Goal: Task Accomplishment & Management: Complete application form

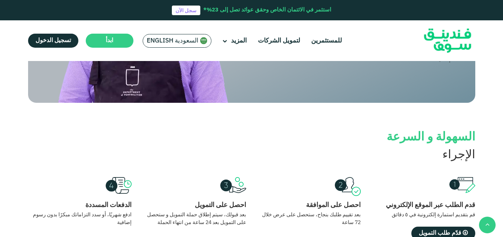
scroll to position [629, 0]
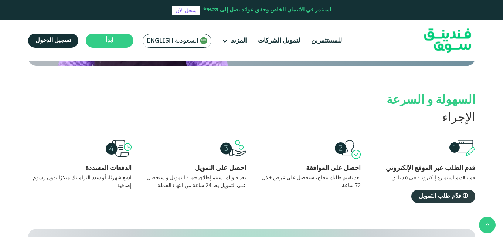
click at [432, 193] on span "قدّم طلب التمويل" at bounding box center [440, 196] width 43 height 6
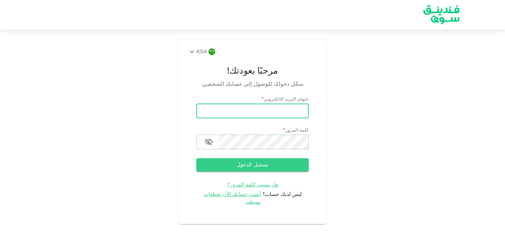
type input "[EMAIL_ADDRESS][DOMAIN_NAME]"
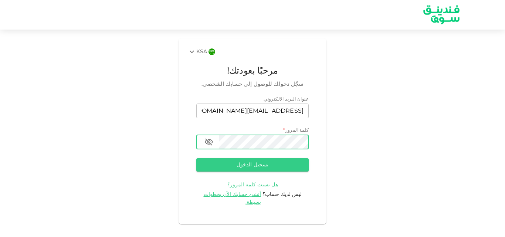
click at [210, 142] on icon "button" at bounding box center [209, 142] width 9 height 9
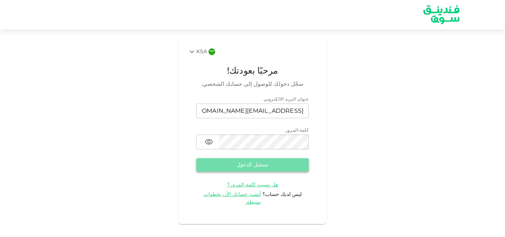
click at [296, 167] on button "تسجيل الدخول" at bounding box center [252, 164] width 112 height 13
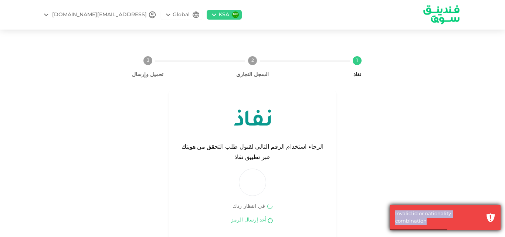
drag, startPoint x: 395, startPoint y: 218, endPoint x: 483, endPoint y: 219, distance: 88.1
click at [483, 219] on div "Invalid id or nationality combination" at bounding box center [445, 218] width 111 height 26
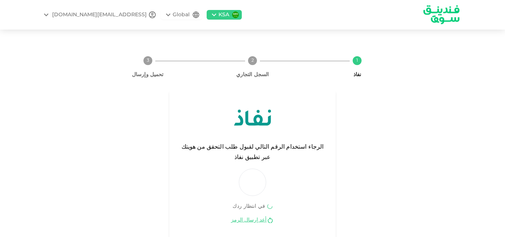
drag, startPoint x: 477, startPoint y: 219, endPoint x: 289, endPoint y: 180, distance: 192.7
click at [289, 180] on div "الرجاء استخدام الرقم التالي لقبول طلب التحقق من هويتك عبر تطبيق نفاذ" at bounding box center [252, 169] width 149 height 54
click at [105, 14] on div "NAIF1761@HOTMAIL.COM" at bounding box center [99, 15] width 95 height 8
click at [146, 15] on div at bounding box center [252, 118] width 505 height 237
click at [173, 13] on div "Global" at bounding box center [181, 15] width 17 height 8
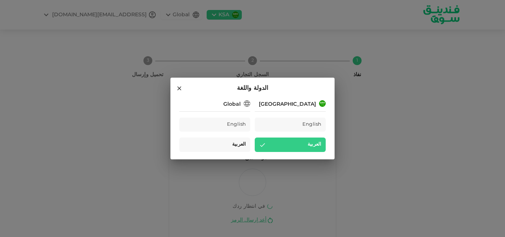
click at [233, 141] on div "العربية" at bounding box center [214, 145] width 71 height 14
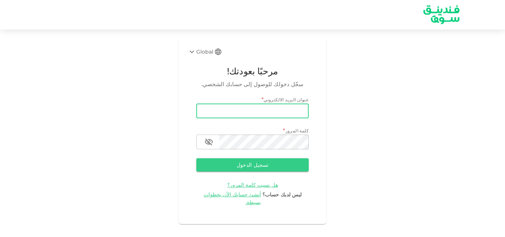
click at [263, 112] on input "email" at bounding box center [252, 111] width 112 height 15
type input "[EMAIL_ADDRESS][DOMAIN_NAME]"
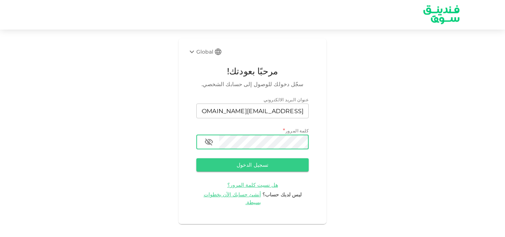
click at [212, 142] on icon "button" at bounding box center [209, 142] width 9 height 9
click at [283, 166] on button "تسجيل الدخول" at bounding box center [252, 164] width 112 height 13
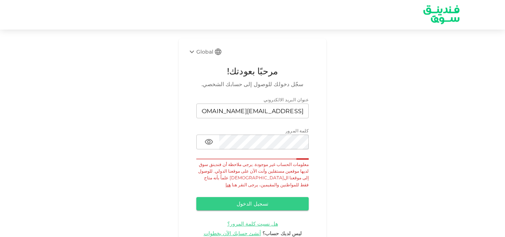
click at [231, 182] on link "هنا" at bounding box center [228, 185] width 5 height 6
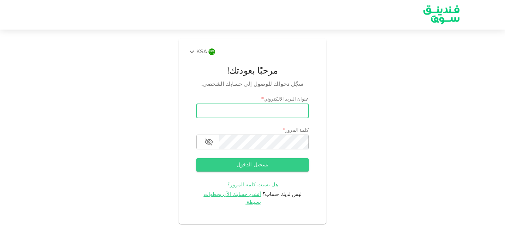
drag, startPoint x: 0, startPoint y: 0, endPoint x: 266, endPoint y: 108, distance: 286.9
click at [266, 108] on input "email" at bounding box center [252, 111] width 112 height 15
type input "naif1761@hotmail.com"
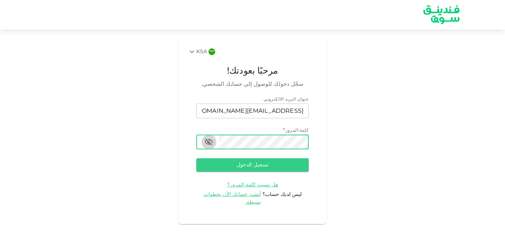
click at [210, 141] on icon "button" at bounding box center [209, 142] width 9 height 9
click at [257, 162] on button "تسجيل الدخول" at bounding box center [252, 164] width 112 height 13
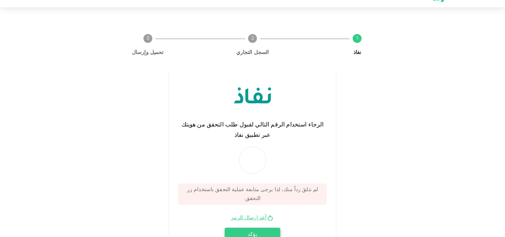
scroll to position [28, 0]
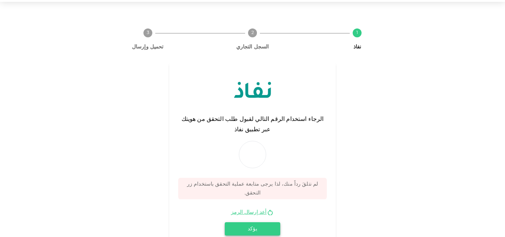
click at [257, 222] on button "يؤكد" at bounding box center [252, 228] width 55 height 13
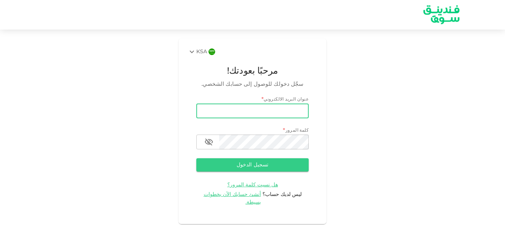
type input "[EMAIL_ADDRESS][DOMAIN_NAME]"
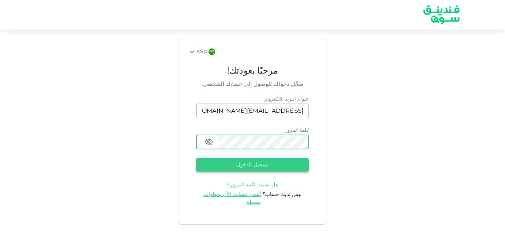
click at [290, 159] on button "تسجيل الدخول" at bounding box center [252, 164] width 112 height 13
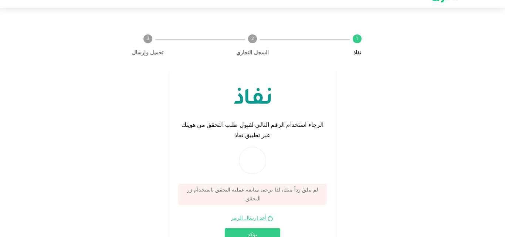
scroll to position [28, 0]
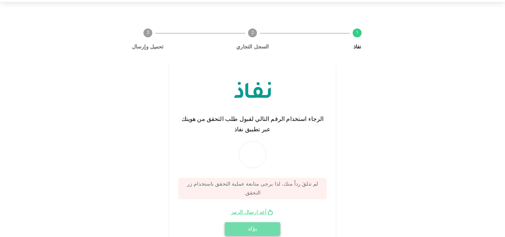
click at [252, 222] on button "يؤكد" at bounding box center [252, 228] width 55 height 13
click at [254, 209] on link "أعد إرسال الرمز" at bounding box center [249, 212] width 36 height 7
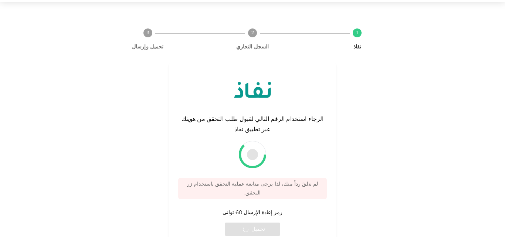
click at [254, 209] on span "رمز إعادة الإرسال 60 ثواني" at bounding box center [253, 213] width 60 height 8
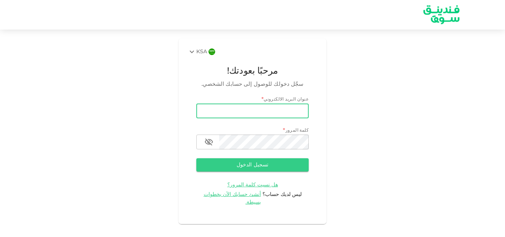
type input "[EMAIL_ADDRESS][DOMAIN_NAME]"
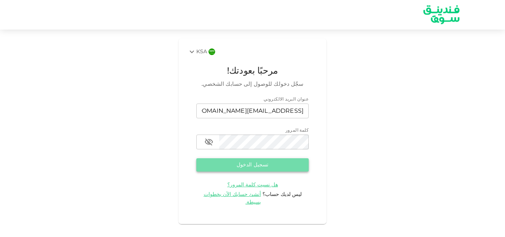
click at [280, 162] on button "تسجيل الدخول" at bounding box center [252, 164] width 112 height 13
click at [272, 162] on button "تسجيل الدخول" at bounding box center [252, 164] width 112 height 13
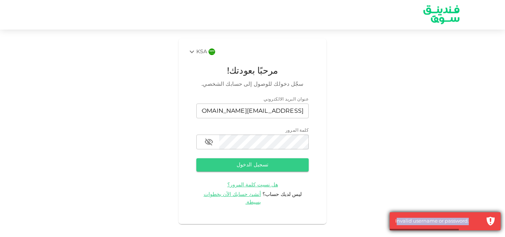
drag, startPoint x: 398, startPoint y: 220, endPoint x: 477, endPoint y: 218, distance: 79.2
click at [477, 218] on div "Invalid username or password." at bounding box center [438, 221] width 87 height 7
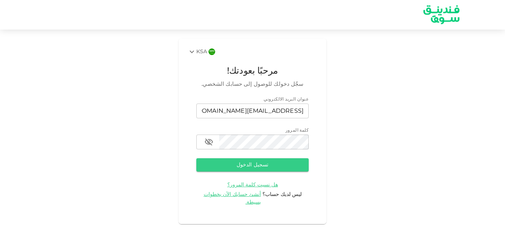
drag, startPoint x: 464, startPoint y: 219, endPoint x: 495, endPoint y: 171, distance: 57.5
click at [495, 171] on div "KSA مرحبًا بعودتك! سجّل دخولك للوصول إلى حسابك الشخصي. عنوان البريد الالكتروني …" at bounding box center [252, 131] width 505 height 186
click at [252, 164] on button "تسجيل الدخول" at bounding box center [252, 164] width 112 height 13
